Goal: Task Accomplishment & Management: Manage account settings

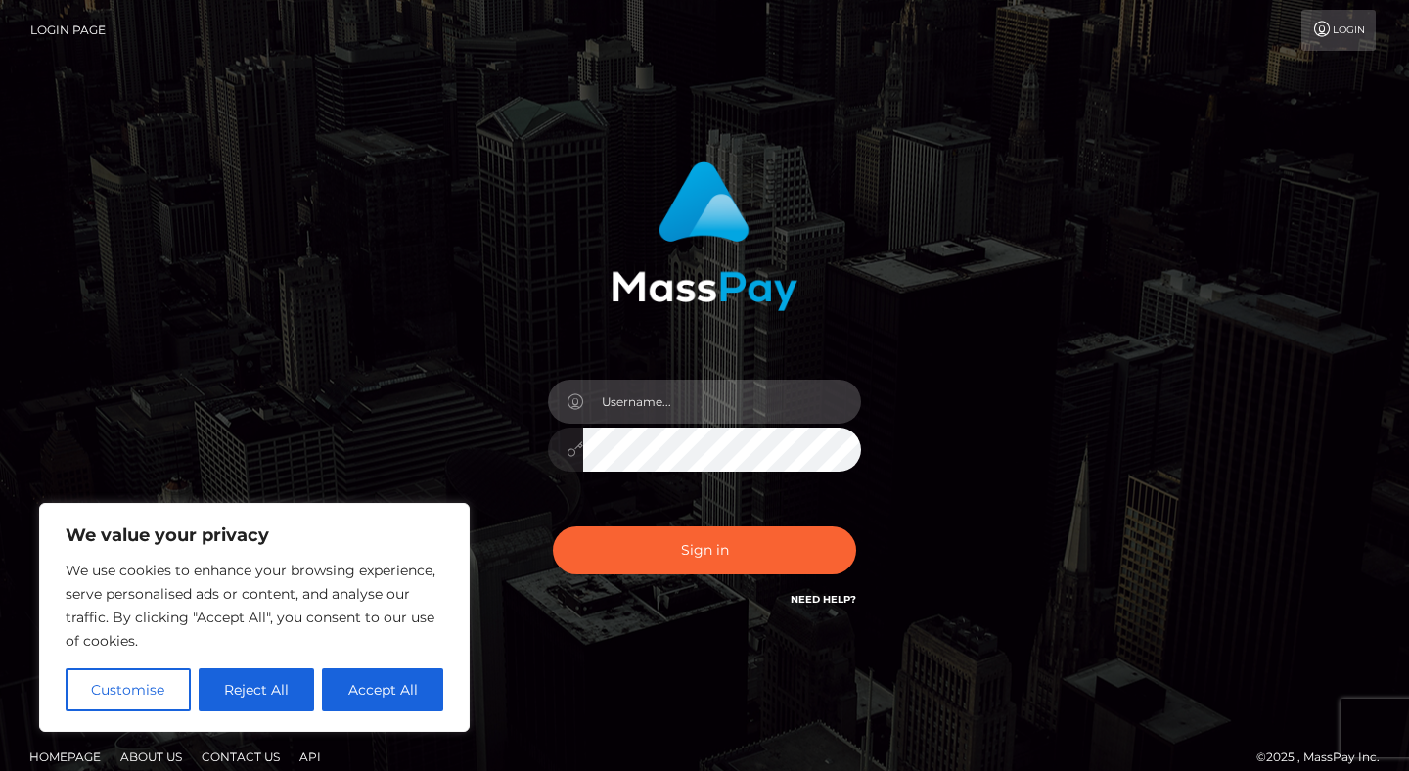
click at [629, 391] on input "text" at bounding box center [722, 402] width 278 height 44
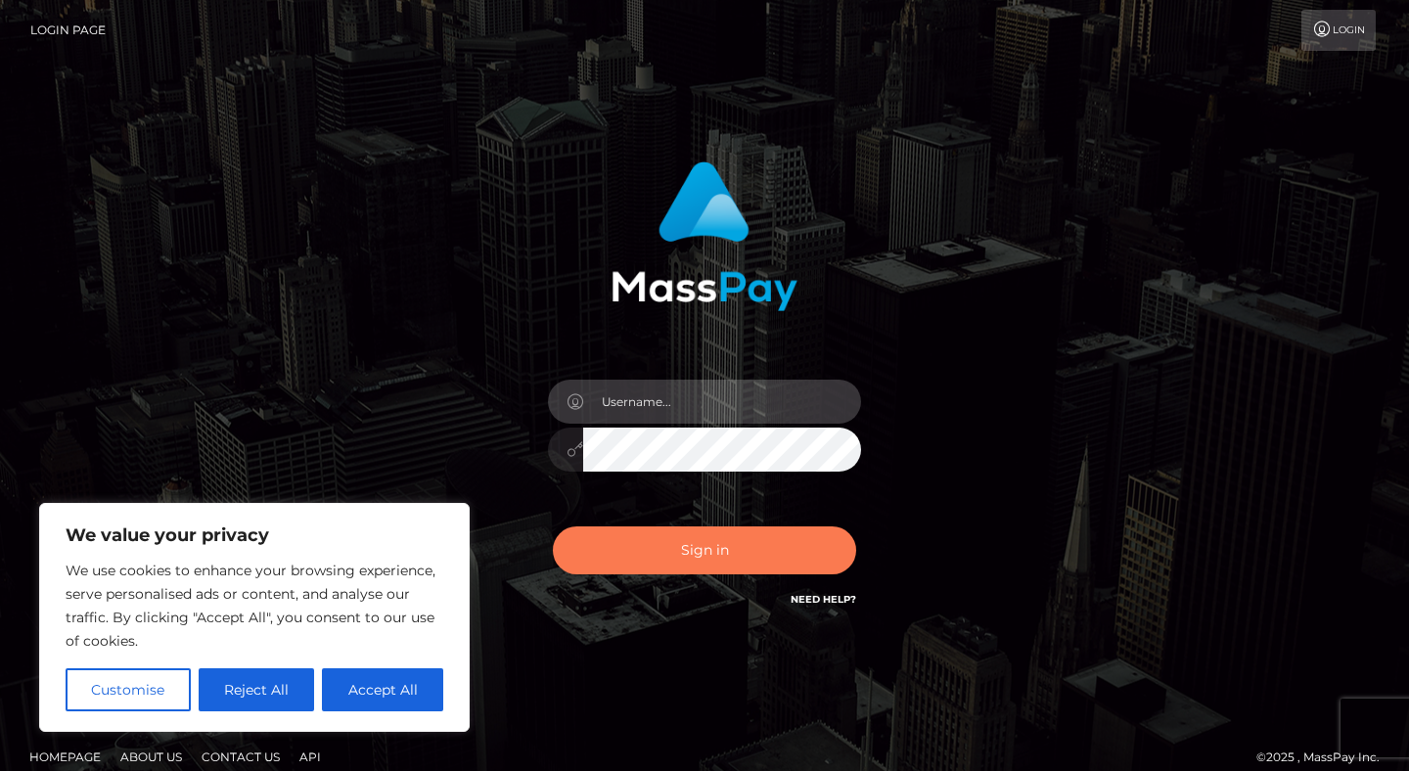
type input "[EMAIL_ADDRESS][DOMAIN_NAME]"
click at [678, 559] on button "Sign in" at bounding box center [704, 550] width 303 height 48
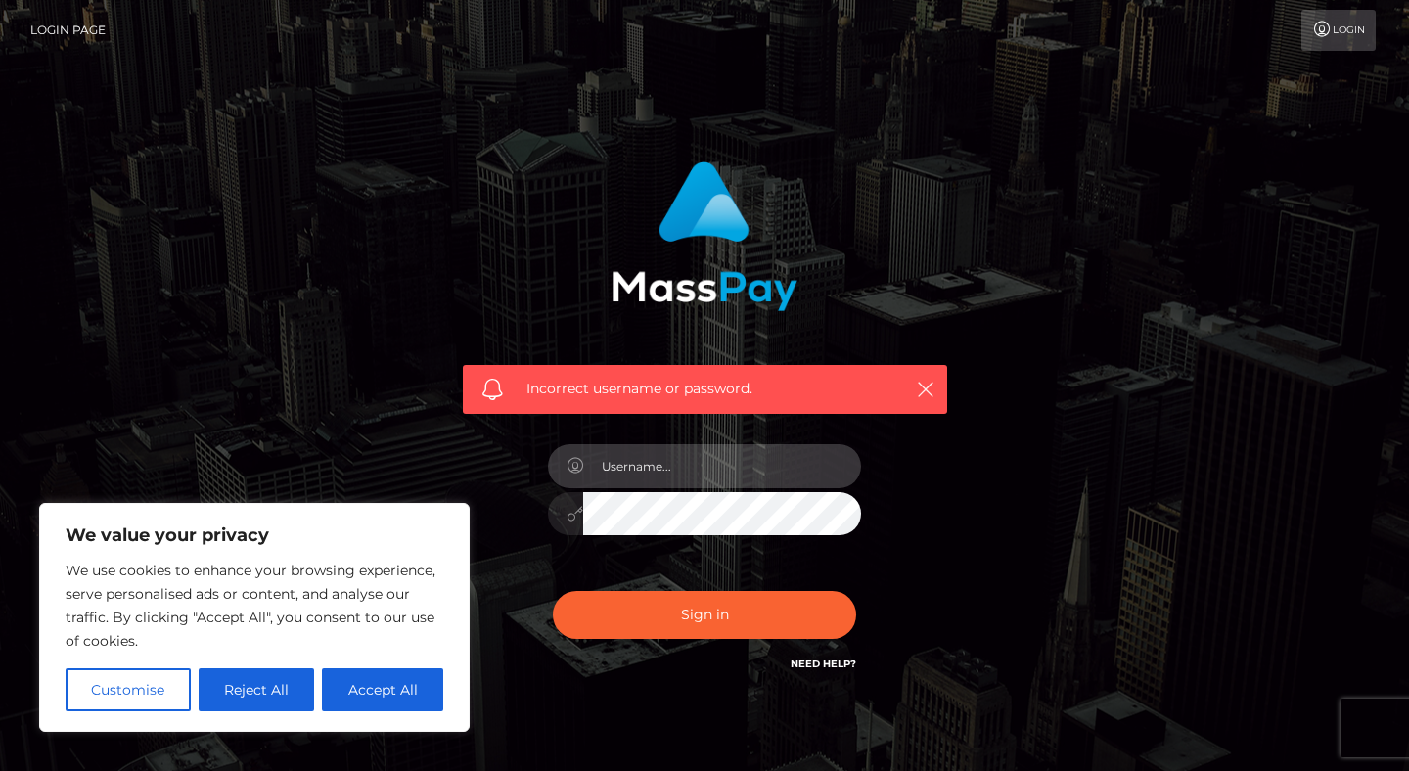
click at [655, 485] on input "text" at bounding box center [722, 466] width 278 height 44
type input "[EMAIL_ADDRESS][DOMAIN_NAME]"
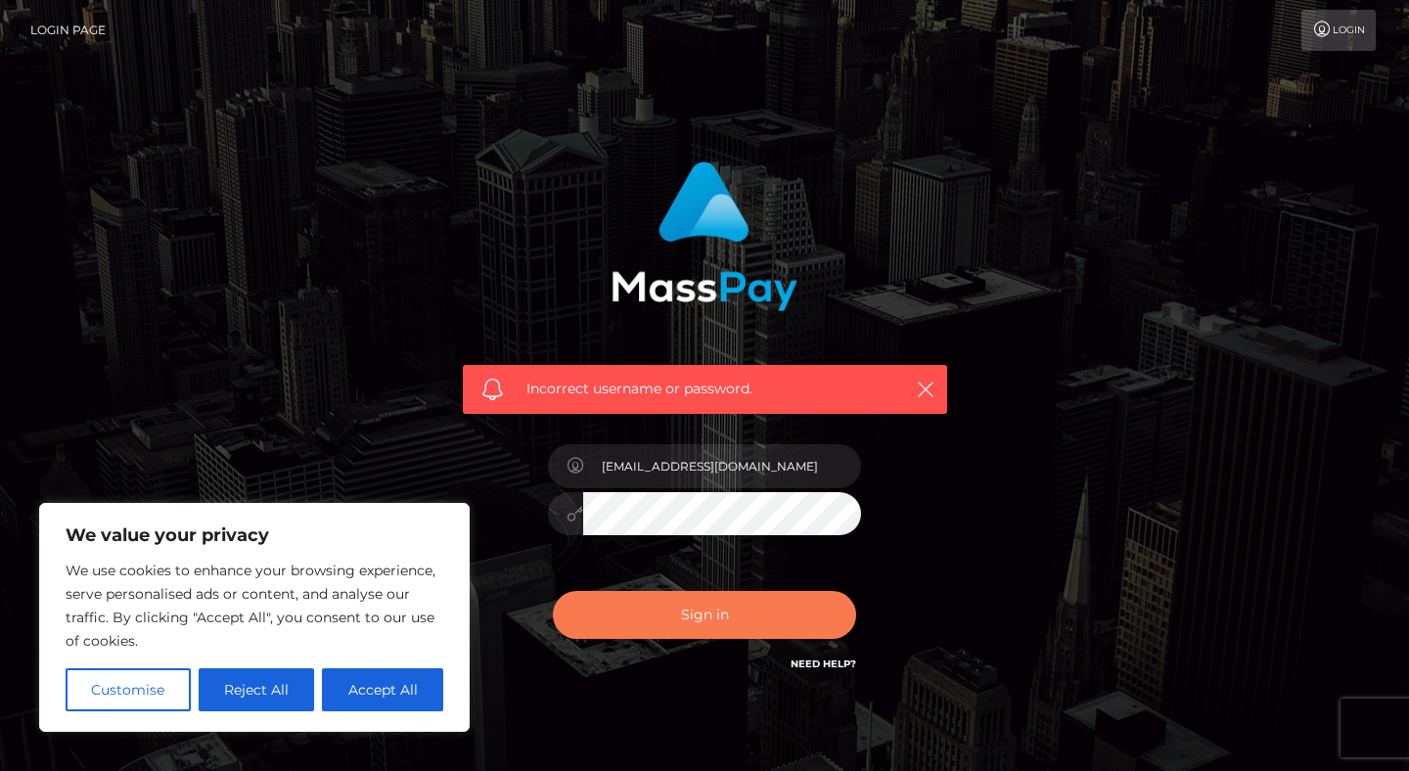
click at [668, 594] on button "Sign in" at bounding box center [704, 615] width 303 height 48
